Goal: Transaction & Acquisition: Purchase product/service

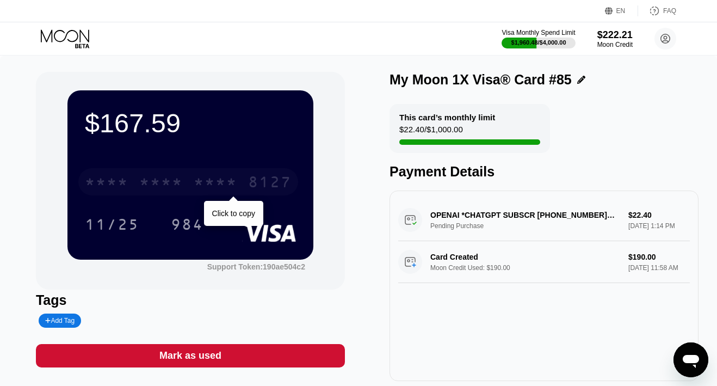
click at [141, 177] on div "* * * *" at bounding box center [161, 183] width 44 height 17
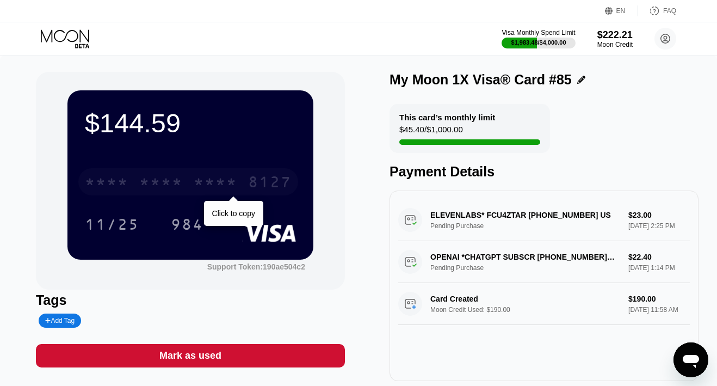
click at [189, 181] on div "* * * * * * * * * * * * 8127" at bounding box center [188, 181] width 220 height 27
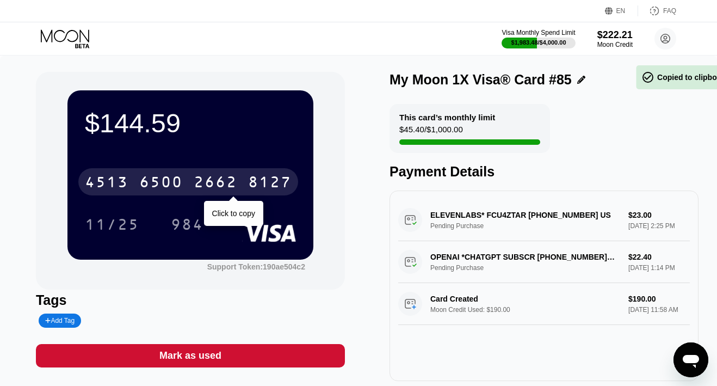
click at [189, 181] on div "[CREDIT_CARD_NUMBER]" at bounding box center [188, 181] width 220 height 27
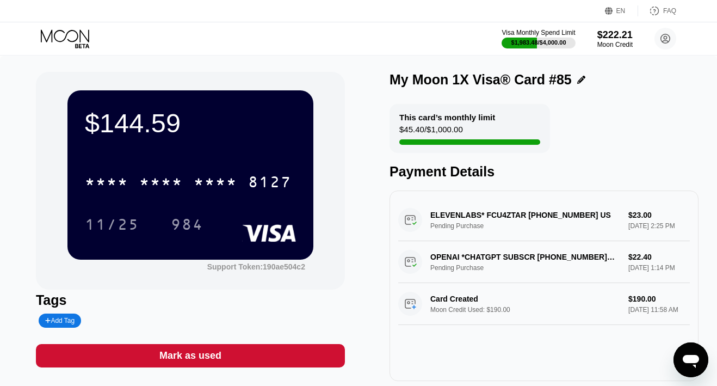
click at [66, 36] on icon at bounding box center [65, 35] width 48 height 13
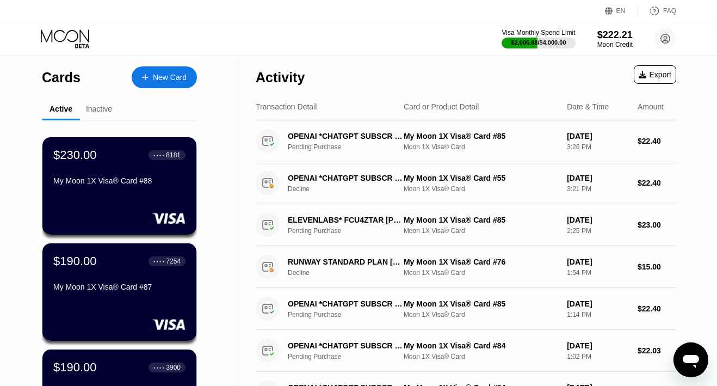
click at [161, 81] on div "New Card" at bounding box center [170, 77] width 34 height 9
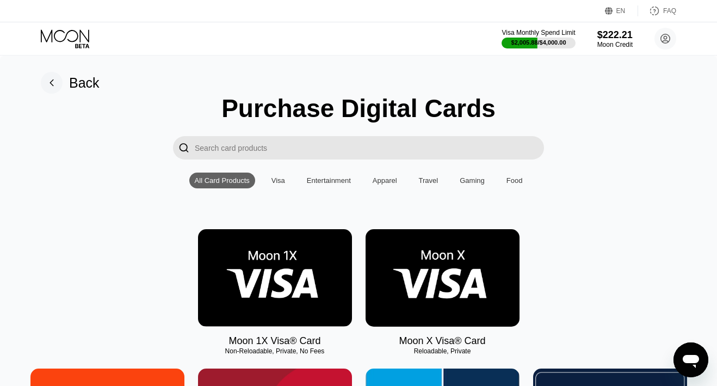
click at [224, 258] on img at bounding box center [275, 277] width 154 height 97
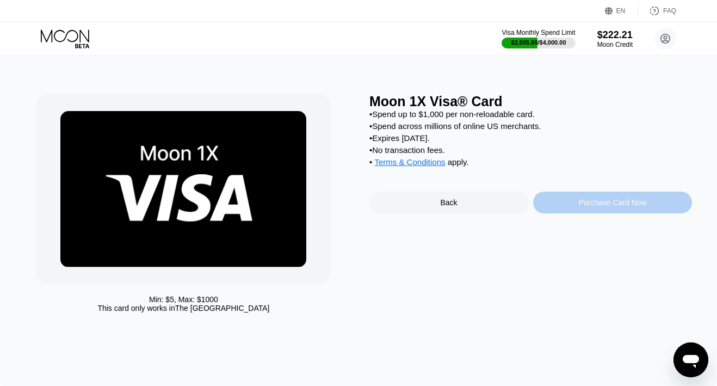
click at [586, 204] on div "Purchase Card Now" at bounding box center [612, 202] width 68 height 9
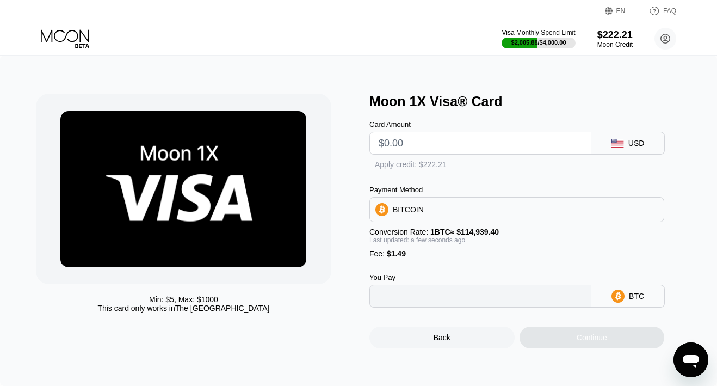
type input "0"
click at [453, 147] on input "text" at bounding box center [480, 143] width 203 height 22
type input "$23"
type input "0.00021307"
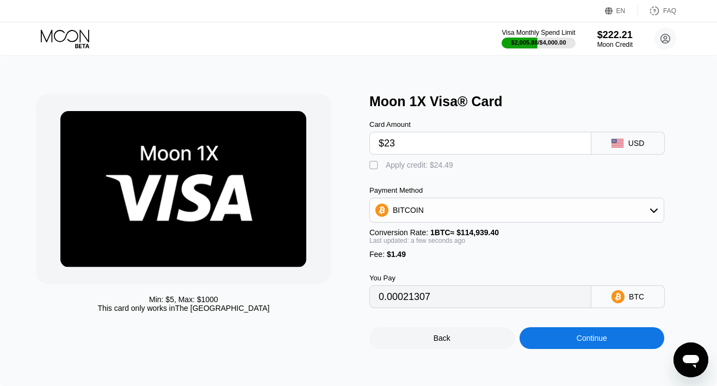
type input "$23"
click at [432, 165] on div "Apply credit: $24.49" at bounding box center [419, 164] width 67 height 9
type input "0"
click at [463, 147] on input "$23" at bounding box center [480, 143] width 203 height 22
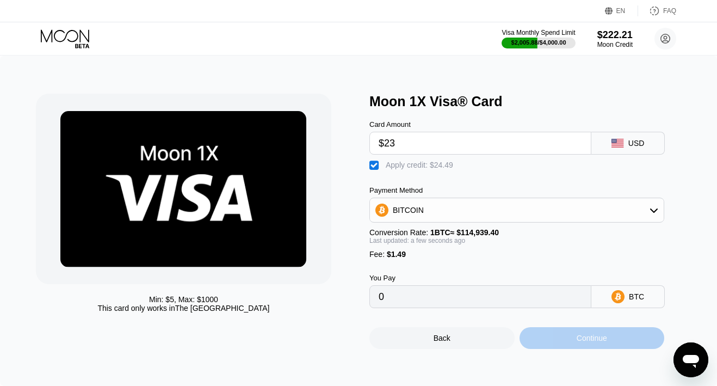
click at [536, 337] on div "Continue" at bounding box center [592, 338] width 145 height 22
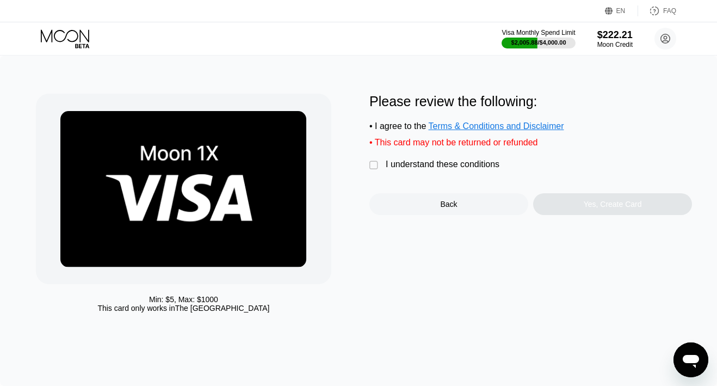
click at [462, 169] on div " I understand these conditions" at bounding box center [436, 164] width 135 height 11
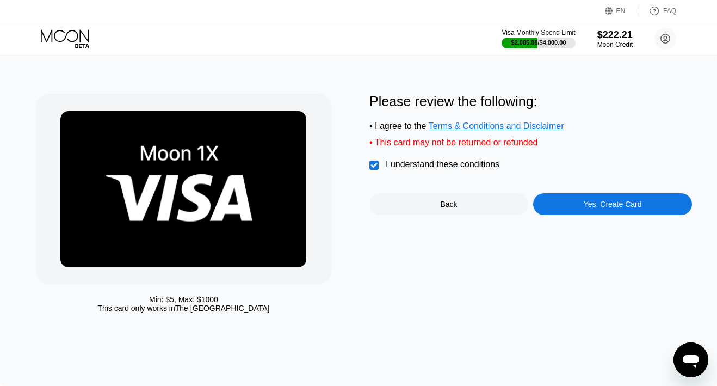
click at [546, 200] on div "Yes, Create Card" at bounding box center [612, 204] width 159 height 22
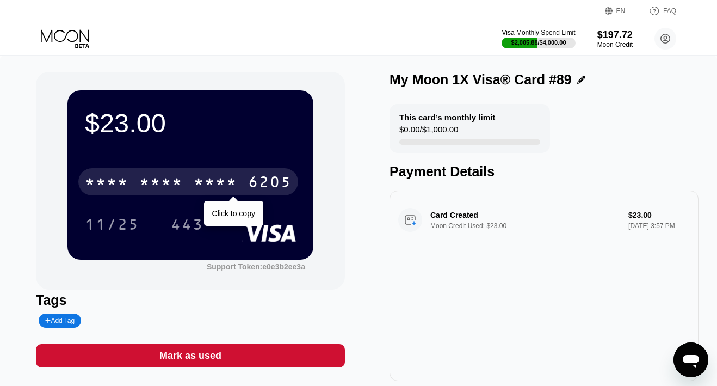
click at [161, 181] on div "* * * *" at bounding box center [161, 183] width 44 height 17
click at [174, 182] on div "6500" at bounding box center [161, 183] width 44 height 17
click at [174, 182] on div "* * * *" at bounding box center [161, 183] width 44 height 17
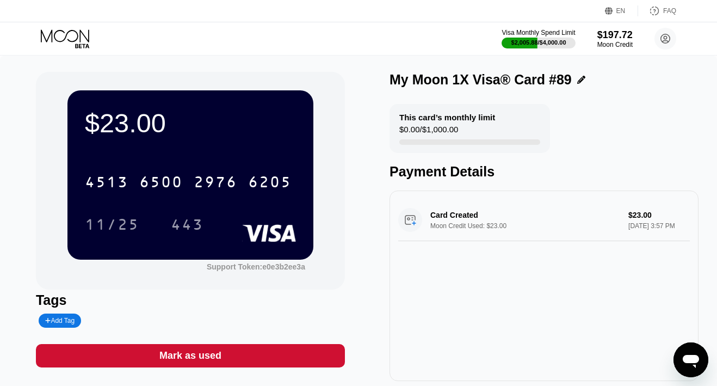
click at [65, 42] on icon at bounding box center [66, 38] width 51 height 19
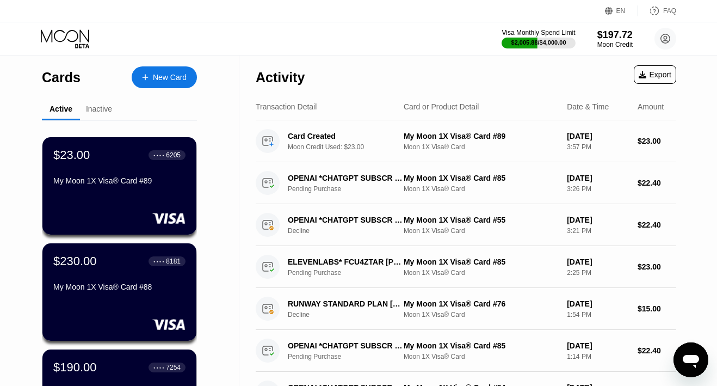
click at [156, 76] on div "New Card" at bounding box center [170, 77] width 34 height 9
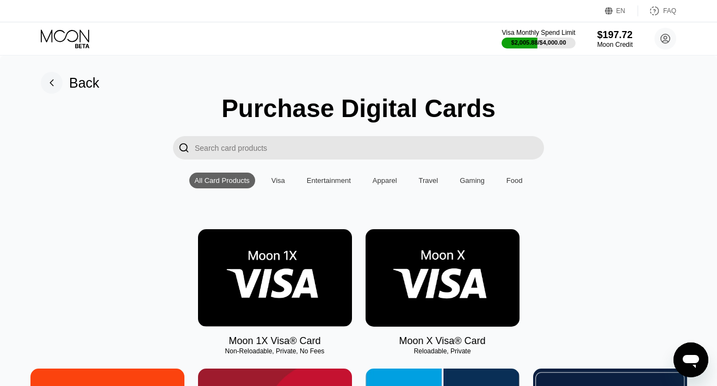
click at [288, 269] on img at bounding box center [275, 277] width 154 height 97
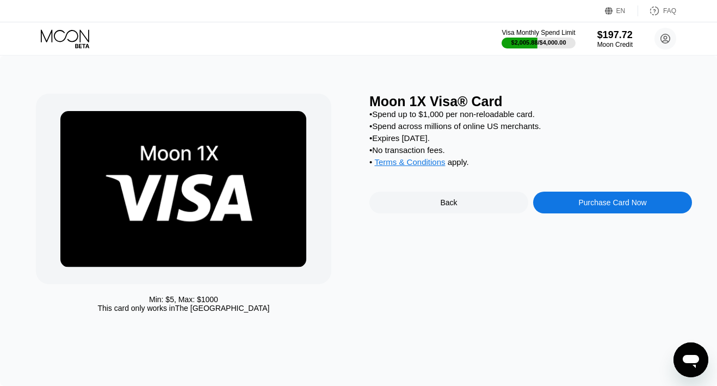
click at [554, 208] on div "Purchase Card Now" at bounding box center [612, 203] width 159 height 22
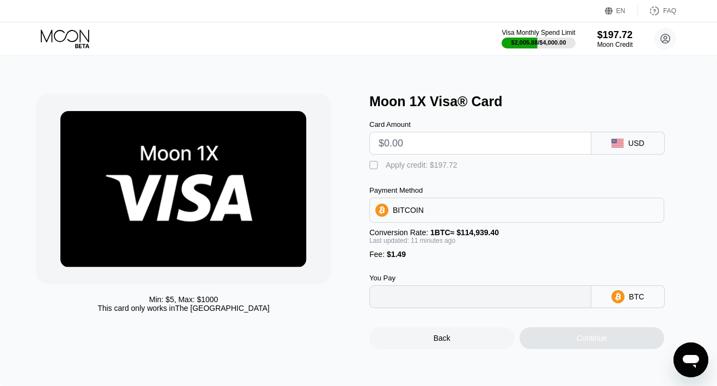
type input "0"
click at [442, 153] on input "text" at bounding box center [480, 143] width 203 height 22
type input "$10"
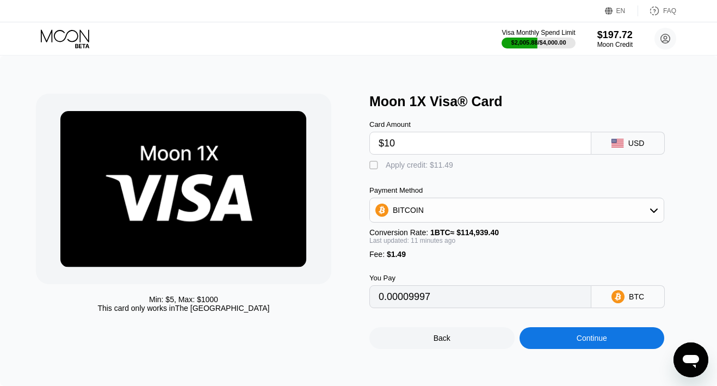
type input "0.00009996"
type input "$10"
click at [376, 165] on div "" at bounding box center [374, 165] width 11 height 11
type input "0"
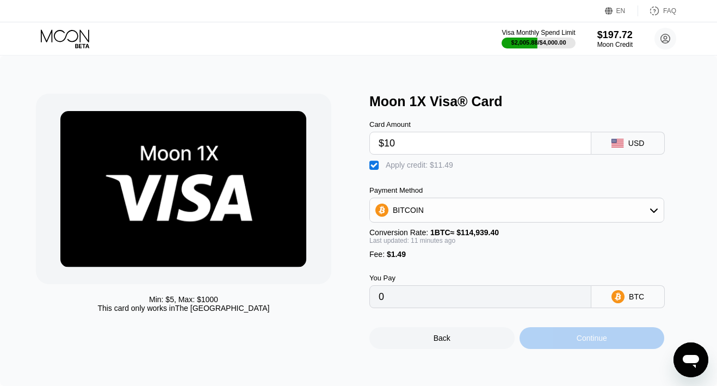
click at [545, 348] on div "Continue" at bounding box center [592, 338] width 145 height 22
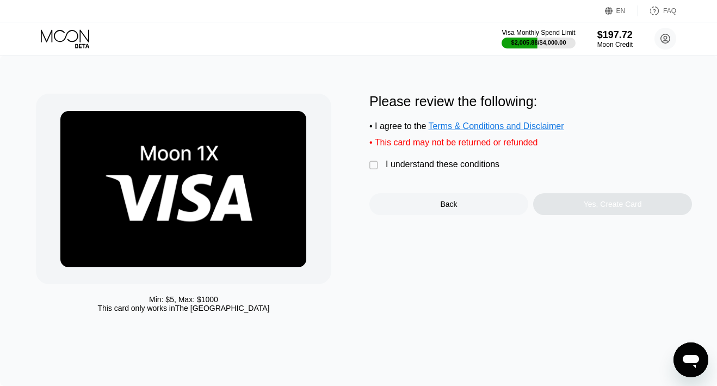
click at [430, 165] on div "I understand these conditions" at bounding box center [443, 164] width 114 height 10
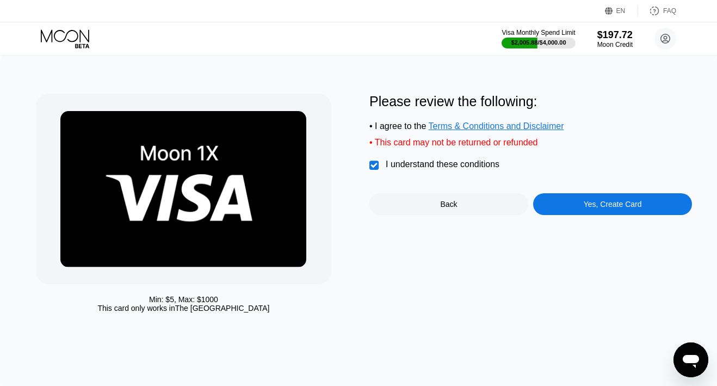
click at [579, 200] on div "Yes, Create Card" at bounding box center [612, 204] width 159 height 22
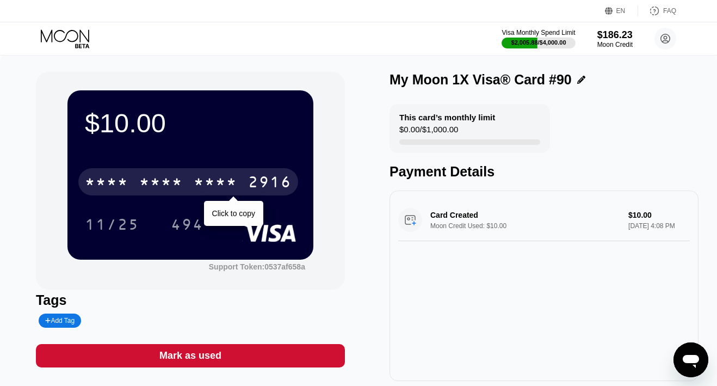
click at [194, 182] on div "* * * *" at bounding box center [216, 183] width 44 height 17
click at [194, 182] on div "2835" at bounding box center [216, 183] width 44 height 17
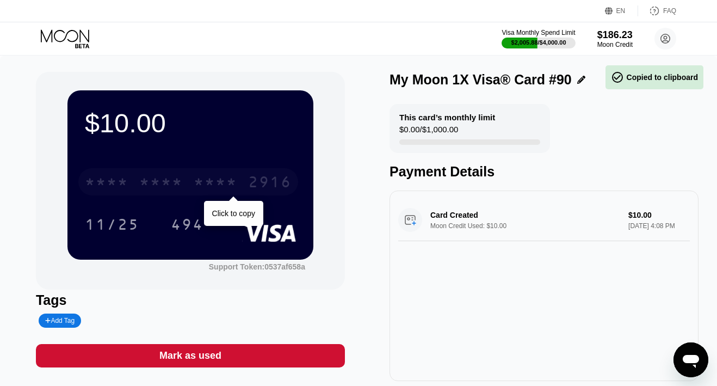
click at [194, 182] on div "* * * *" at bounding box center [216, 183] width 44 height 17
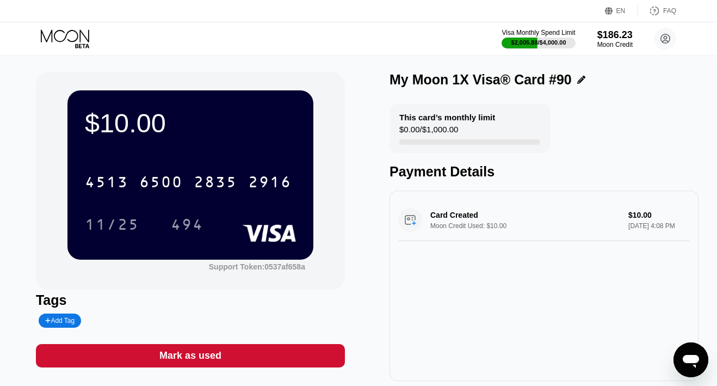
click at [66, 34] on icon at bounding box center [65, 35] width 48 height 13
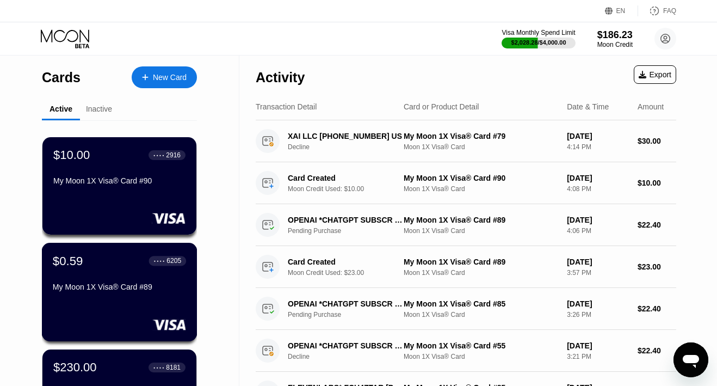
click at [115, 279] on div "$0.59 ● ● ● ● 6205 My Moon 1X Visa® Card #89" at bounding box center [119, 275] width 133 height 42
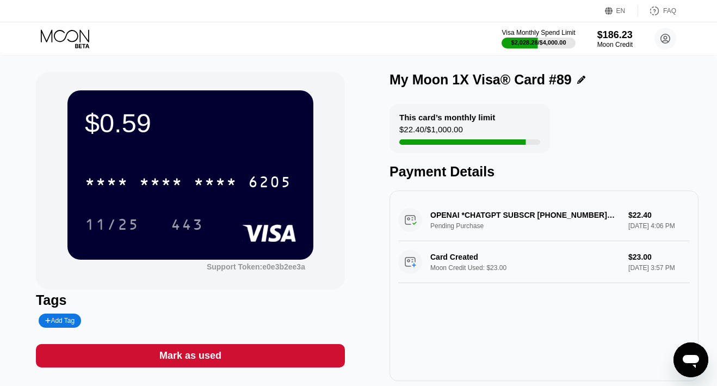
click at [214, 349] on div "Mark as used" at bounding box center [190, 355] width 309 height 23
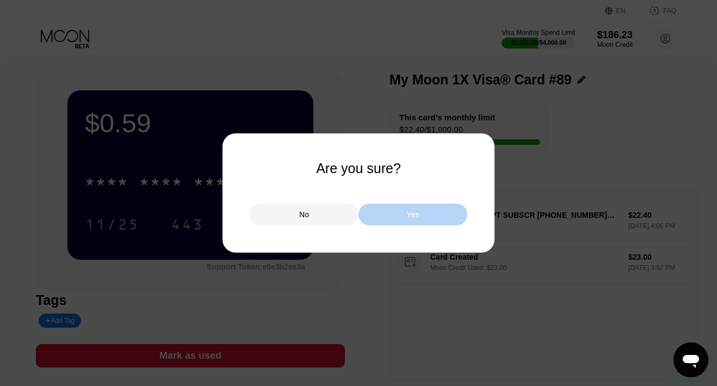
click at [428, 215] on div "Yes" at bounding box center [413, 214] width 109 height 22
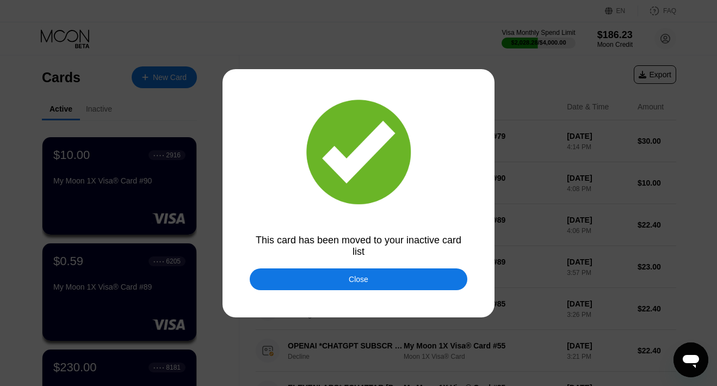
click at [323, 281] on div "Close" at bounding box center [359, 279] width 218 height 22
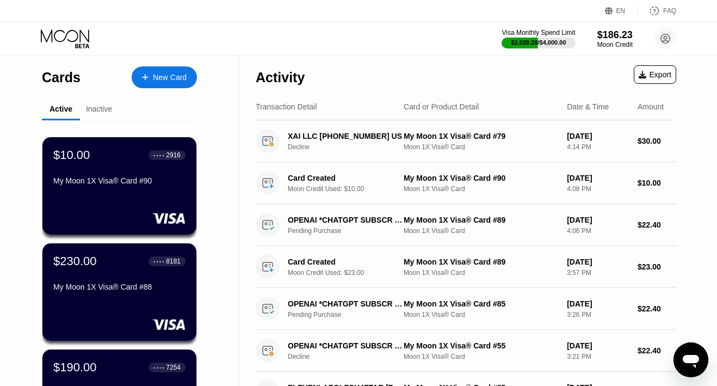
click at [155, 84] on div "New Card" at bounding box center [164, 77] width 65 height 22
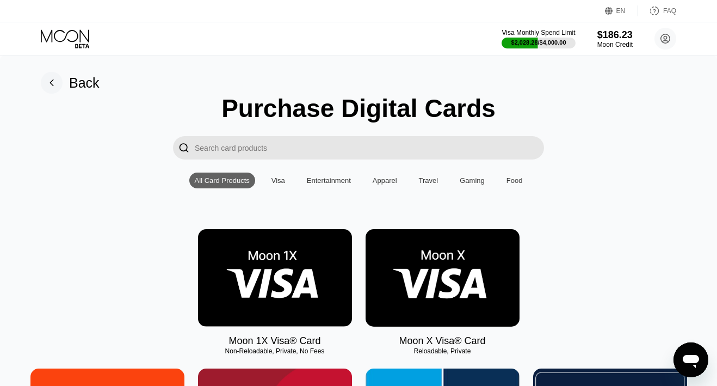
click at [248, 268] on img at bounding box center [275, 277] width 154 height 97
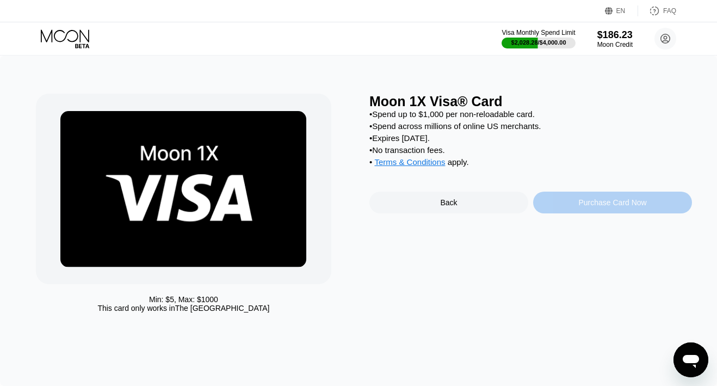
click at [591, 205] on div "Purchase Card Now" at bounding box center [612, 202] width 68 height 9
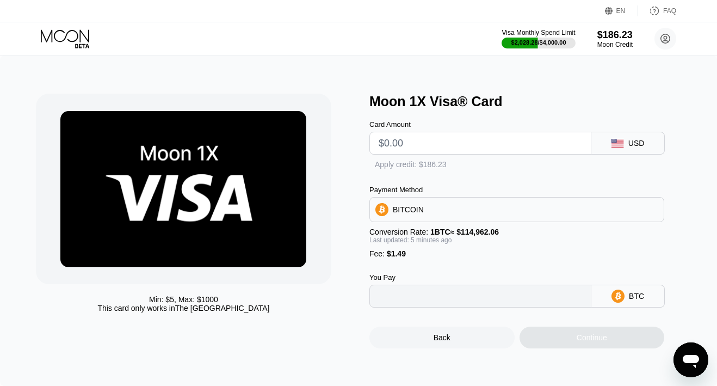
type input "0"
click at [415, 143] on input "text" at bounding box center [480, 143] width 203 height 22
type input "$2"
type input "0.00003034"
type input "$22"
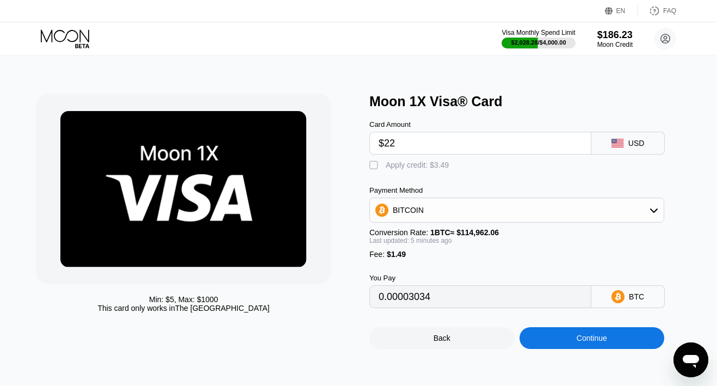
type input "0.00020421"
type input "$22"
click at [400, 161] on div "Apply credit: $23.49" at bounding box center [419, 164] width 67 height 9
type input "0"
click at [570, 341] on div "Continue" at bounding box center [592, 338] width 145 height 22
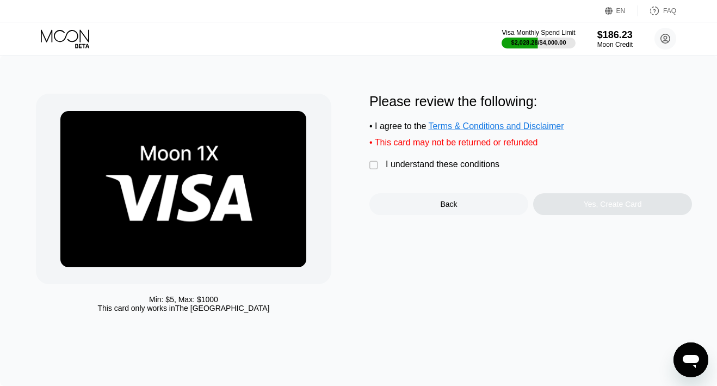
click at [463, 165] on div "I understand these conditions" at bounding box center [443, 164] width 114 height 10
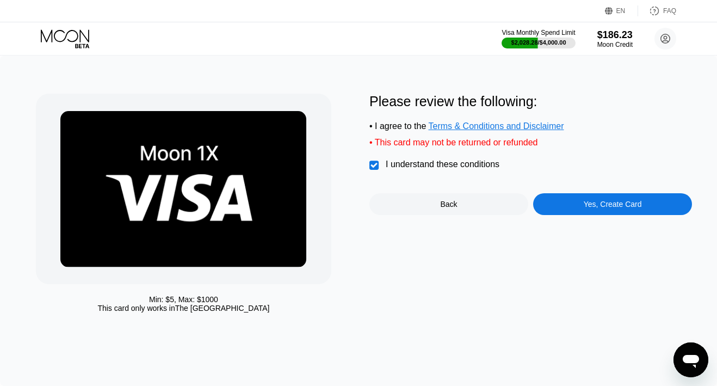
click at [553, 203] on div "Yes, Create Card" at bounding box center [612, 204] width 159 height 22
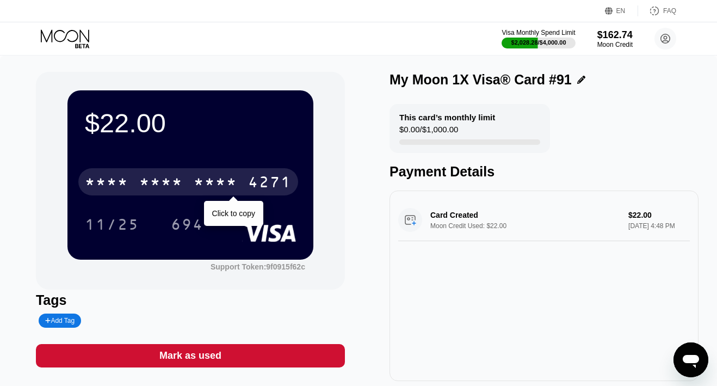
click at [142, 185] on div "* * * *" at bounding box center [161, 183] width 44 height 17
click at [156, 181] on div "6500" at bounding box center [161, 183] width 44 height 17
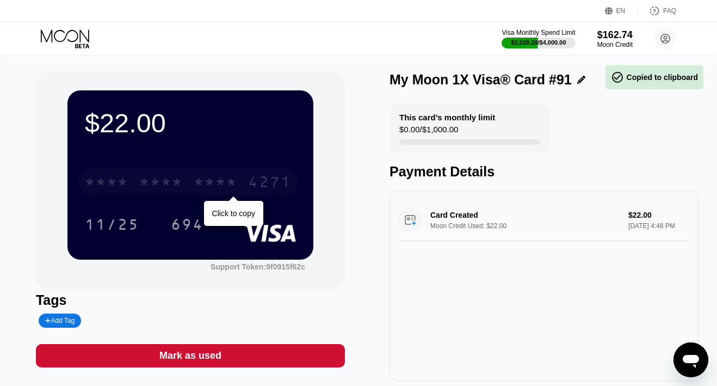
click at [156, 181] on div "* * * *" at bounding box center [161, 183] width 44 height 17
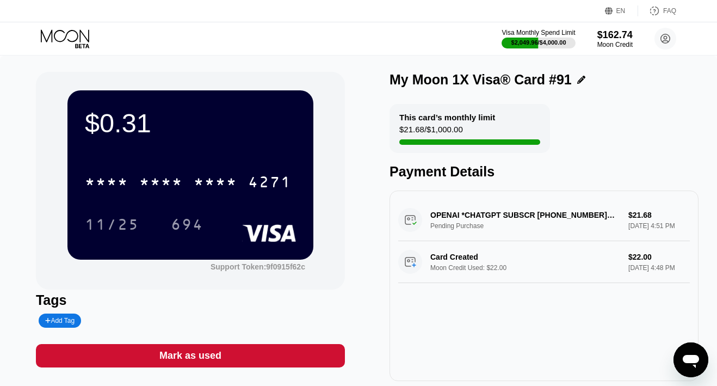
click at [69, 34] on icon at bounding box center [66, 38] width 51 height 19
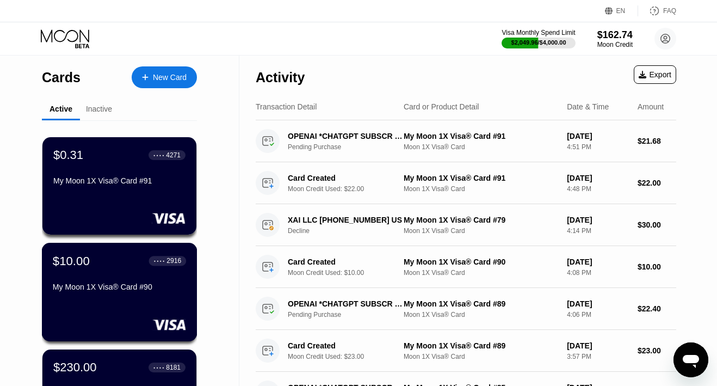
click at [102, 261] on div "$10.00 ● ● ● ● 2916" at bounding box center [119, 261] width 133 height 14
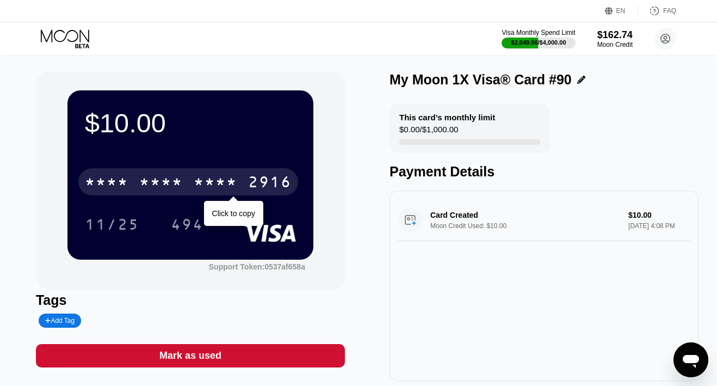
click at [192, 183] on div "* * * * * * * * * * * * 2916" at bounding box center [188, 181] width 220 height 27
click at [192, 183] on div "4513 6500 2835 2916" at bounding box center [188, 181] width 220 height 27
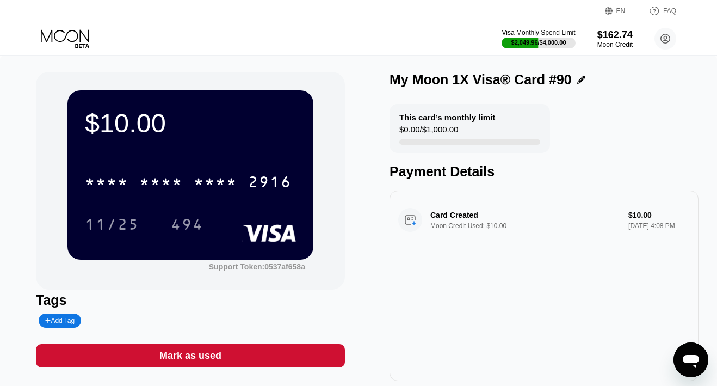
click at [71, 38] on icon at bounding box center [66, 38] width 51 height 19
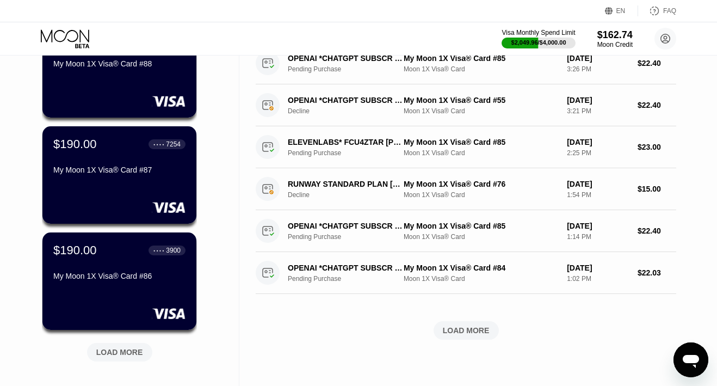
scroll to position [332, 0]
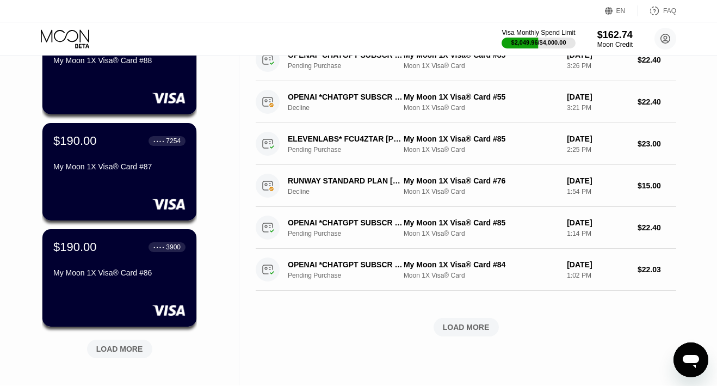
click at [108, 348] on div "LOAD MORE" at bounding box center [119, 349] width 47 height 10
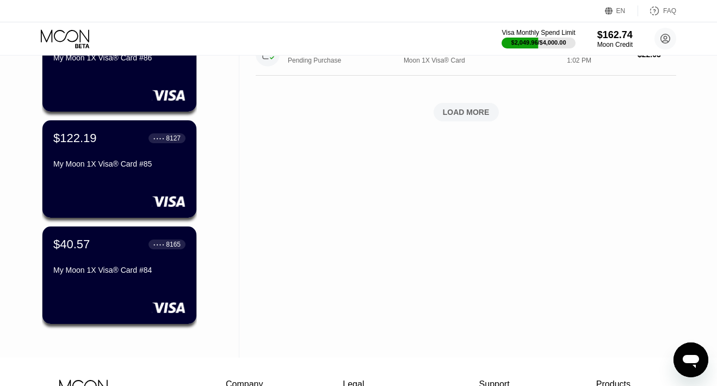
scroll to position [553, 0]
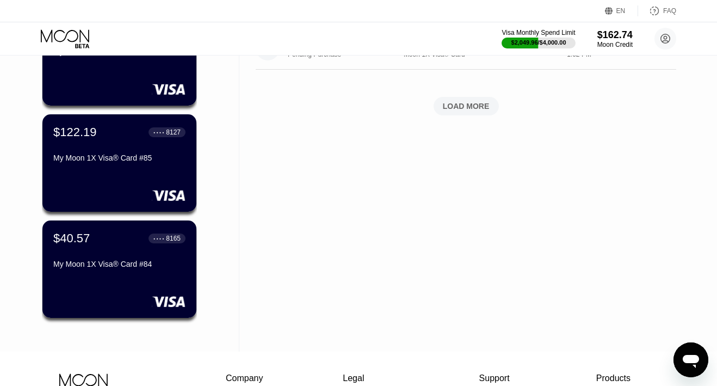
click at [122, 294] on div "$40.57 ● ● ● ● 8165 My Moon 1X Visa® Card #84" at bounding box center [119, 268] width 154 height 97
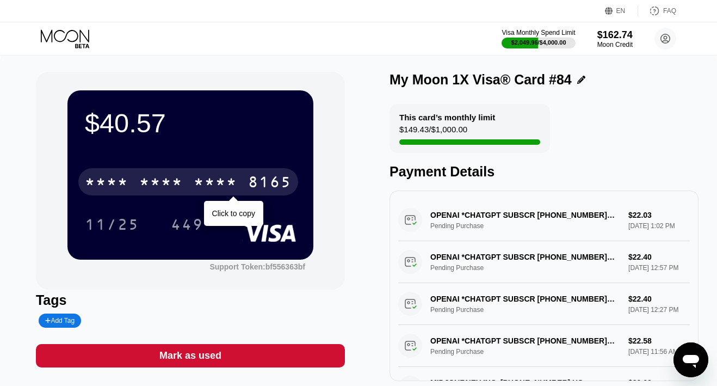
click at [200, 184] on div "* * * *" at bounding box center [216, 183] width 44 height 17
click at [200, 184] on div "2418" at bounding box center [216, 183] width 44 height 17
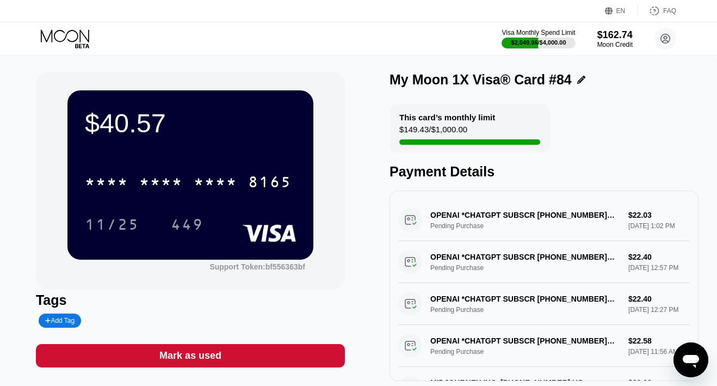
click at [45, 32] on icon at bounding box center [66, 38] width 51 height 19
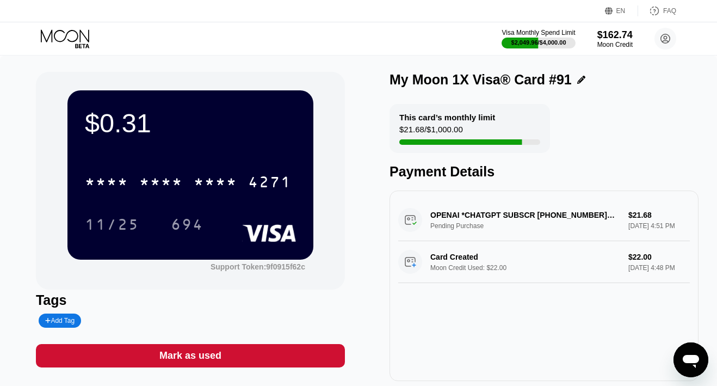
click at [215, 356] on div "Mark as used" at bounding box center [190, 355] width 62 height 13
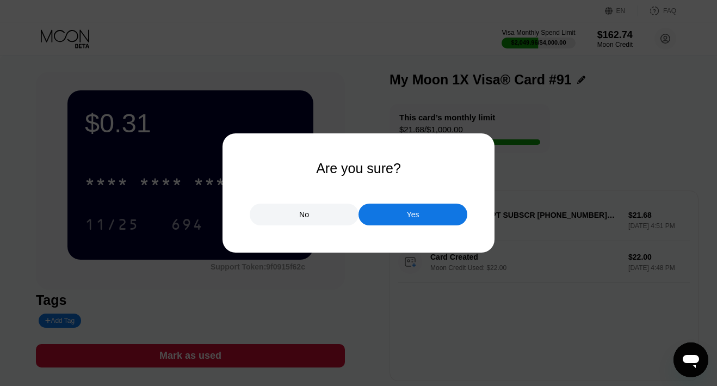
click at [417, 212] on div "Yes" at bounding box center [413, 214] width 13 height 10
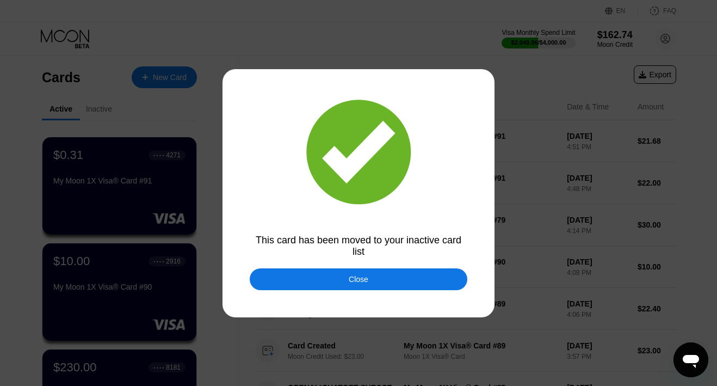
click at [342, 275] on div "Close" at bounding box center [359, 279] width 218 height 22
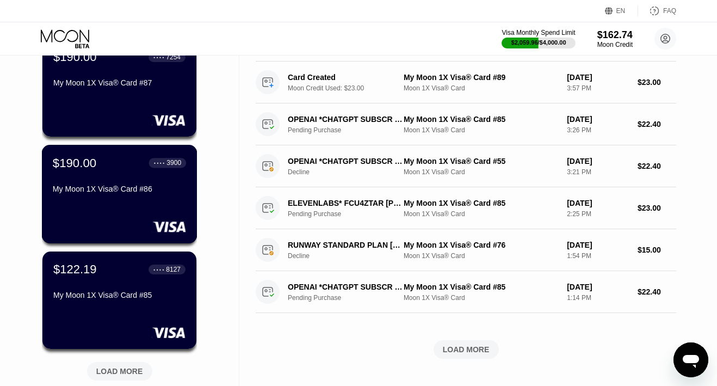
scroll to position [311, 0]
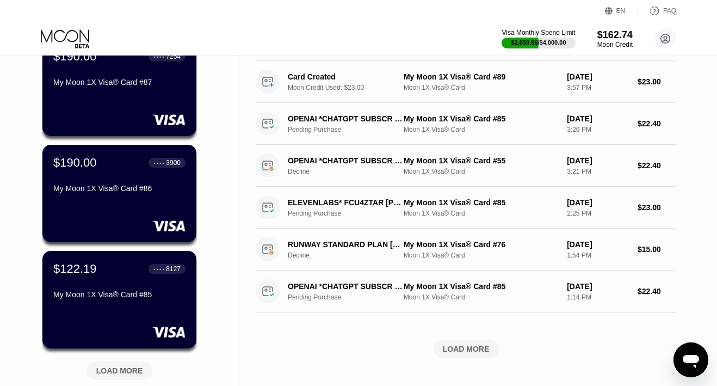
click at [124, 362] on div "LOAD MORE" at bounding box center [119, 370] width 65 height 18
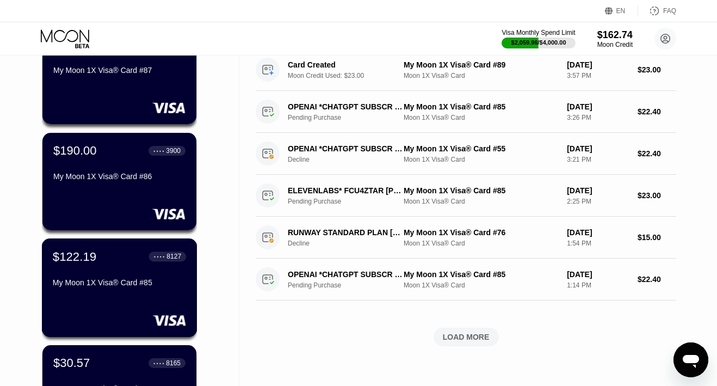
scroll to position [324, 0]
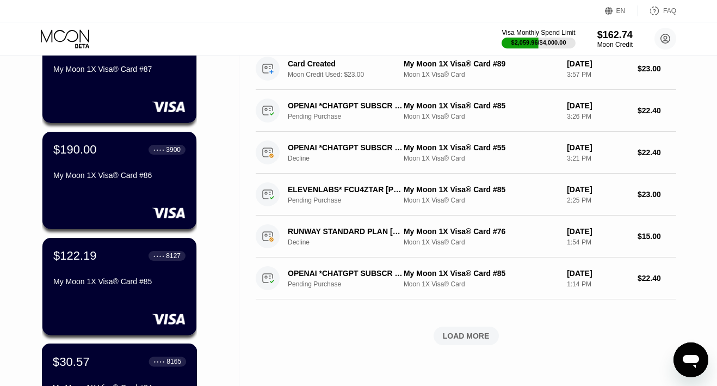
click at [115, 363] on div "$30.57 ● ● ● ● 8165" at bounding box center [119, 361] width 133 height 14
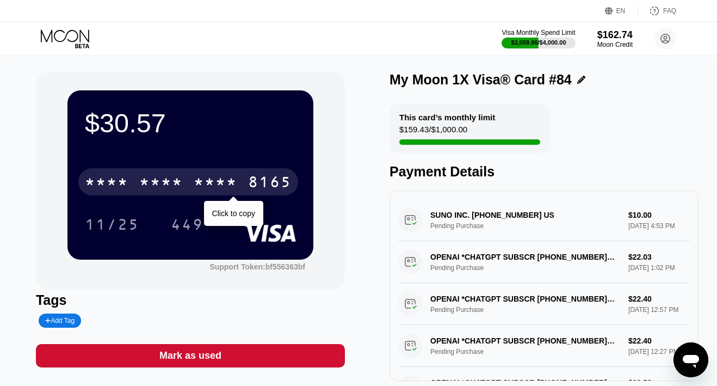
click at [196, 183] on div "* * * *" at bounding box center [216, 183] width 44 height 17
click at [196, 183] on div "2418" at bounding box center [216, 183] width 44 height 17
click at [196, 183] on div "* * * *" at bounding box center [216, 183] width 44 height 17
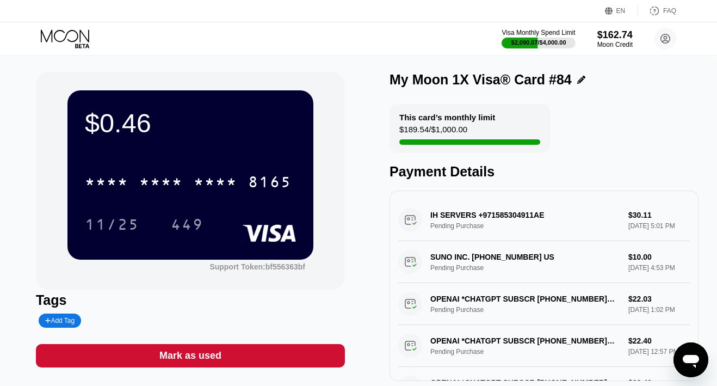
click at [206, 359] on div "Mark as used" at bounding box center [190, 355] width 62 height 13
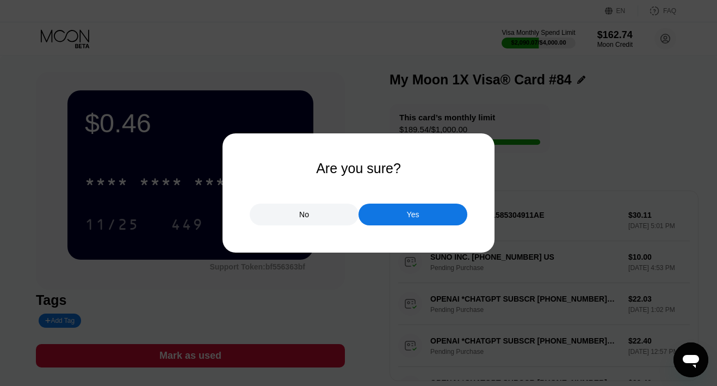
click at [411, 218] on div "Yes" at bounding box center [413, 214] width 13 height 10
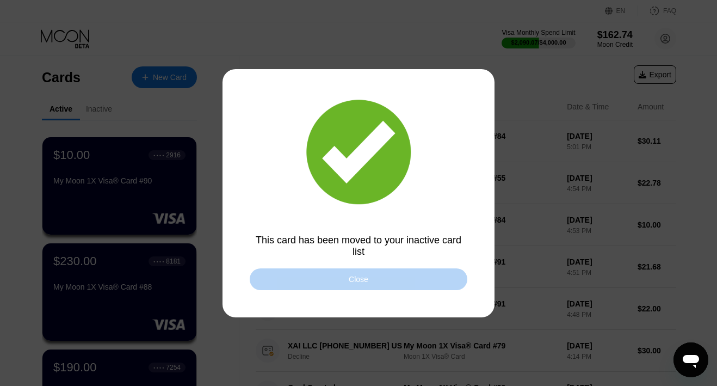
click at [326, 279] on div "Close" at bounding box center [359, 279] width 218 height 22
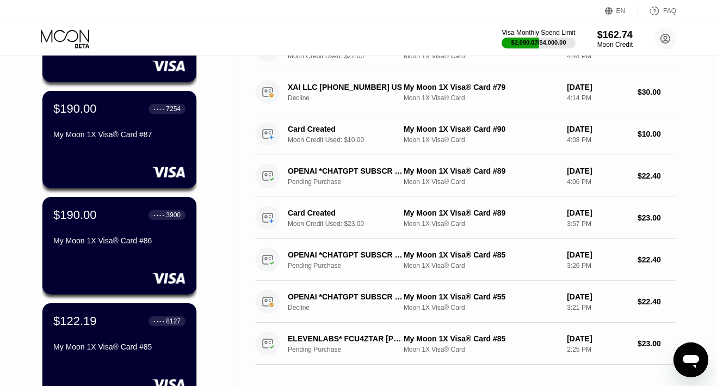
scroll to position [266, 0]
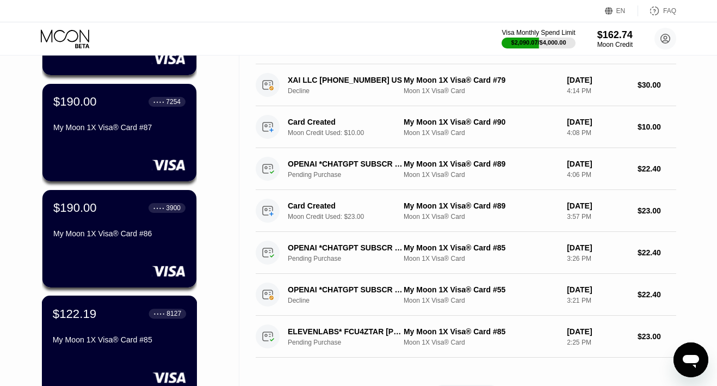
click at [85, 327] on div "$122.19 ● ● ● ● 8127 My Moon 1X Visa® Card #85" at bounding box center [119, 327] width 133 height 42
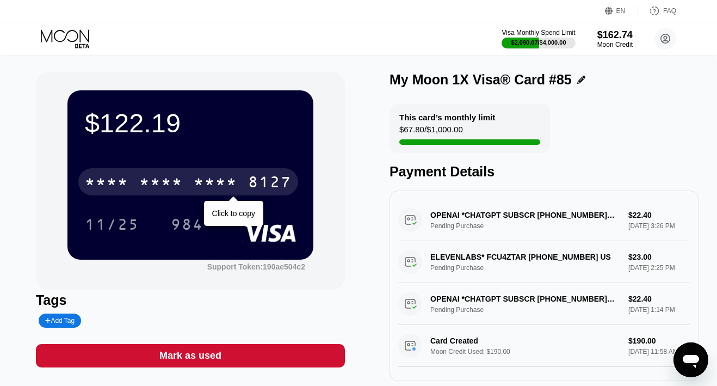
click at [190, 178] on div "* * * * * * * * * * * * 8127" at bounding box center [188, 181] width 220 height 27
click at [190, 178] on div "[CREDIT_CARD_NUMBER]" at bounding box center [188, 181] width 220 height 27
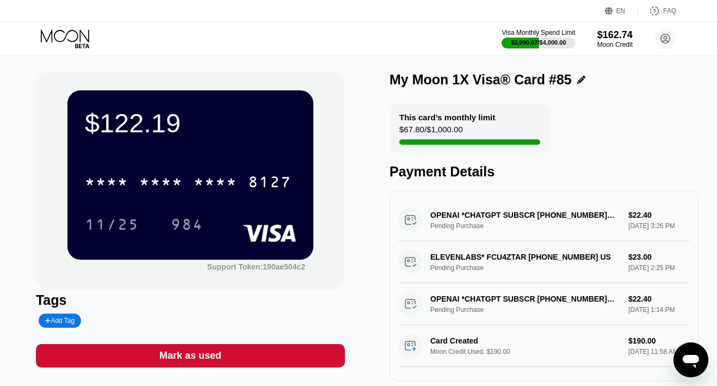
click at [75, 39] on icon at bounding box center [66, 38] width 51 height 19
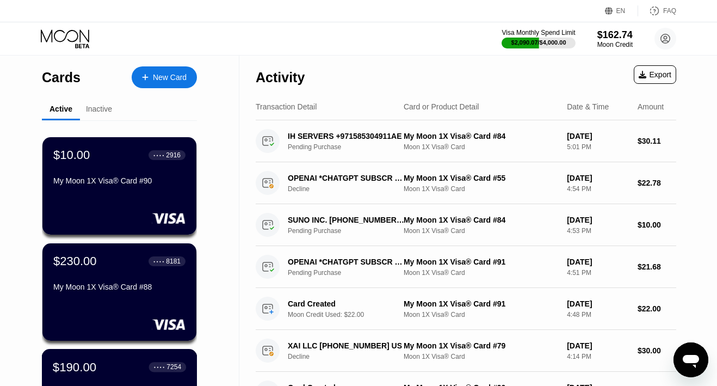
click at [96, 363] on div "$190.00" at bounding box center [75, 367] width 44 height 14
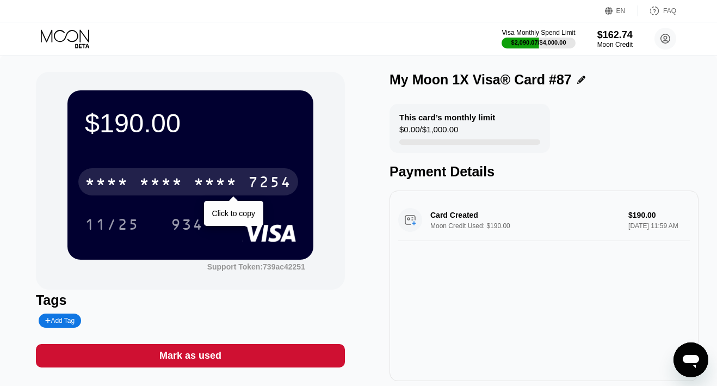
click at [224, 178] on div "* * * *" at bounding box center [216, 183] width 44 height 17
click at [224, 178] on div "2495" at bounding box center [216, 183] width 44 height 17
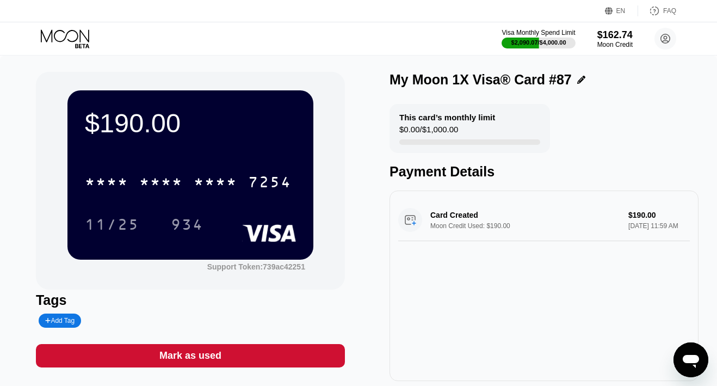
click at [79, 33] on icon at bounding box center [66, 38] width 51 height 19
